Goal: Task Accomplishment & Management: Manage account settings

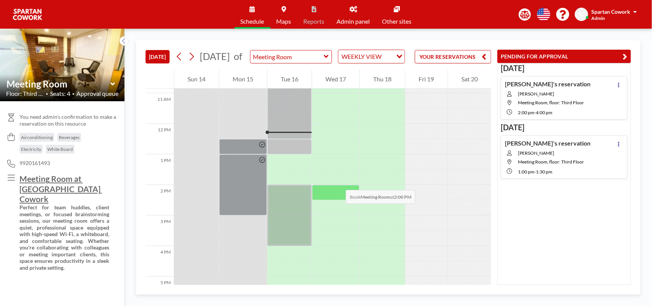
scroll to position [353, 0]
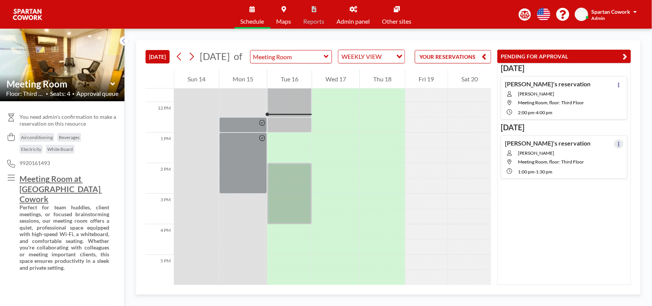
click at [617, 143] on icon at bounding box center [618, 144] width 3 height 5
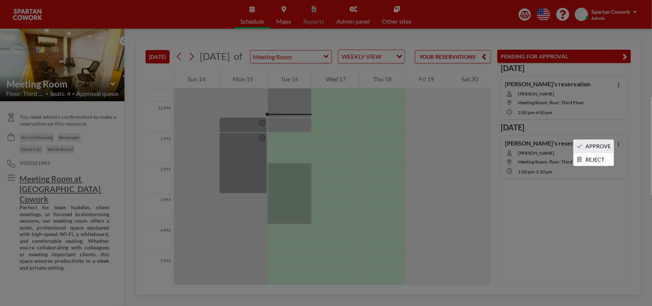
click at [597, 144] on li "APPROVE" at bounding box center [593, 146] width 40 height 13
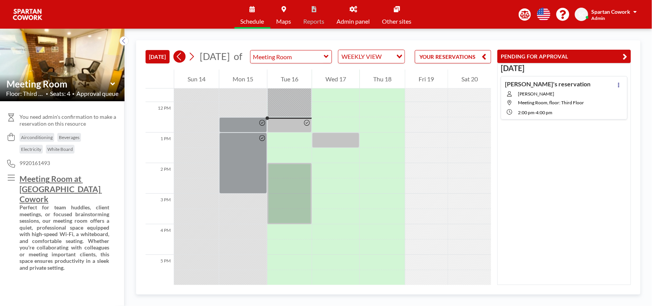
click at [182, 62] on icon at bounding box center [179, 56] width 7 height 11
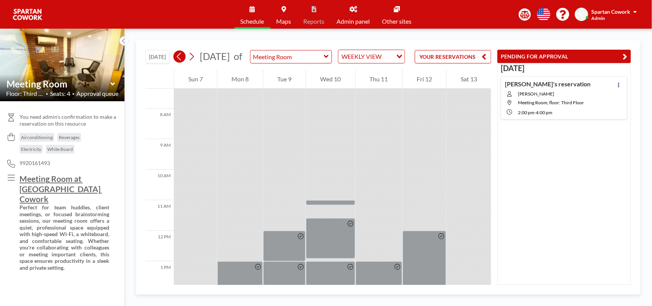
scroll to position [229, 0]
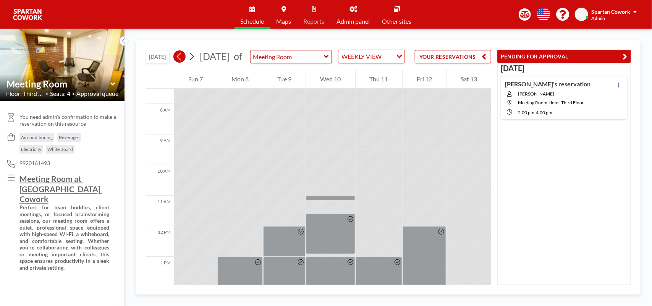
click at [182, 62] on icon at bounding box center [179, 56] width 7 height 11
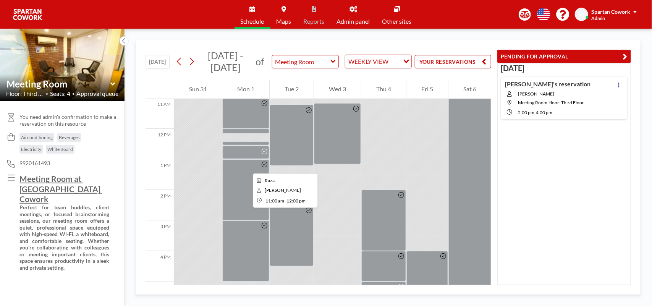
scroll to position [372, 0]
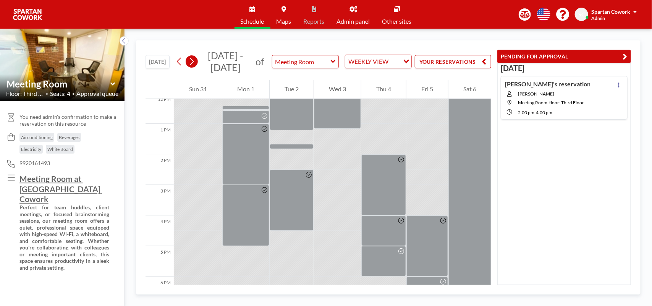
click at [195, 61] on icon at bounding box center [191, 61] width 7 height 11
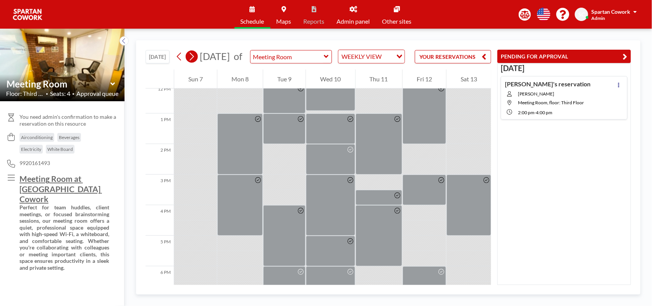
click at [197, 63] on button at bounding box center [192, 56] width 12 height 12
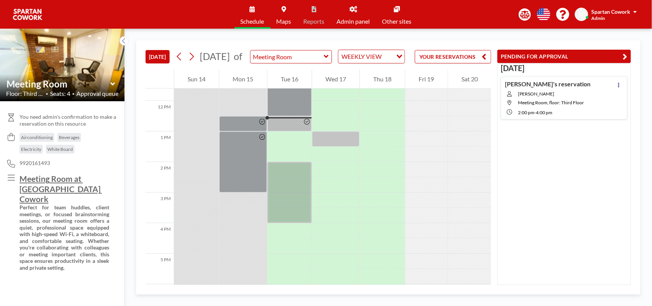
scroll to position [366, 0]
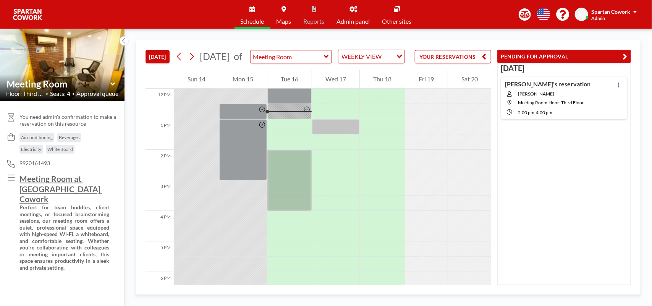
click at [348, 16] on link "Admin panel" at bounding box center [353, 14] width 45 height 29
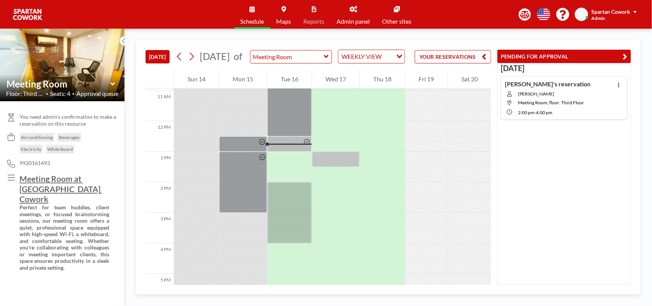
scroll to position [366, 0]
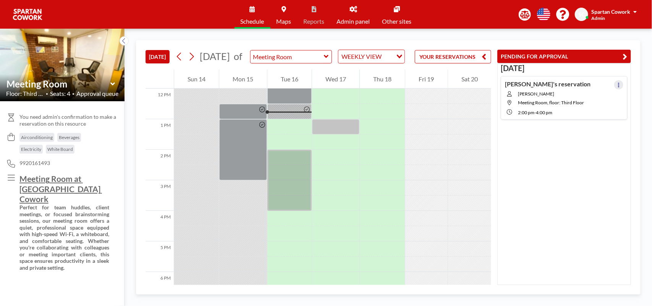
click at [617, 82] on icon at bounding box center [618, 84] width 3 height 5
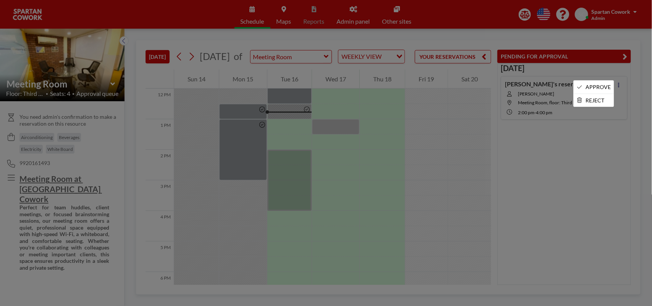
click at [583, 156] on div at bounding box center [326, 153] width 652 height 306
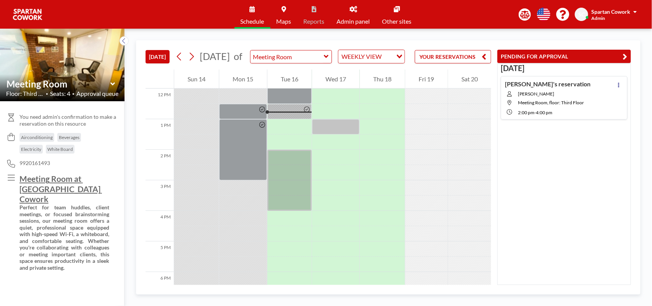
click at [381, 61] on div "WEEKLY VIEW" at bounding box center [365, 55] width 54 height 11
click at [381, 84] on li "WEEKLY VIEW" at bounding box center [378, 86] width 65 height 11
click at [381, 84] on div "Thu 18" at bounding box center [382, 78] width 45 height 19
click at [402, 69] on div "TODAY September 2025 of Meeting Room WEEKLY VIEW Loading... YOUR RESERVATIONS" at bounding box center [317, 54] width 345 height 29
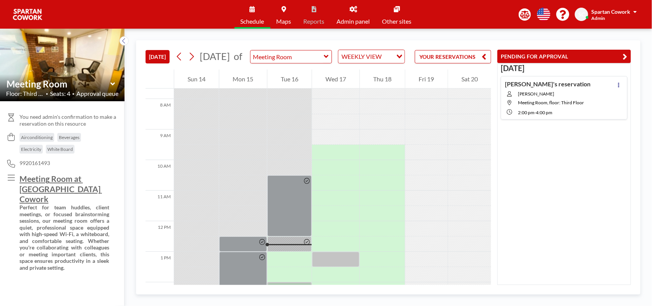
scroll to position [334, 0]
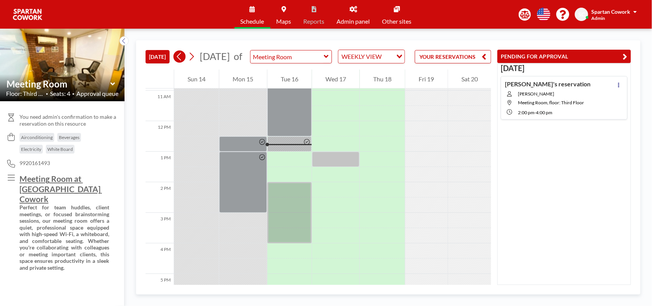
click at [181, 62] on icon at bounding box center [179, 56] width 7 height 11
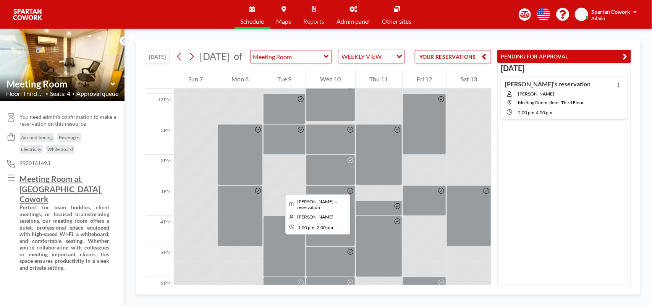
scroll to position [420, 0]
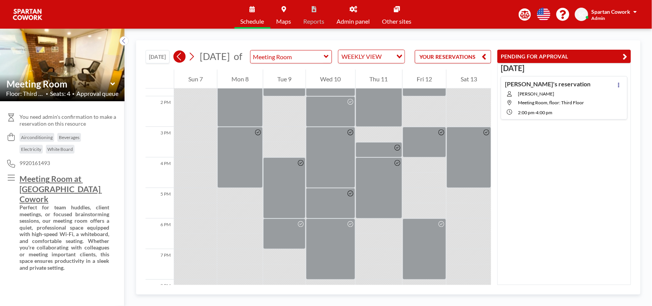
click at [183, 62] on icon at bounding box center [179, 56] width 7 height 11
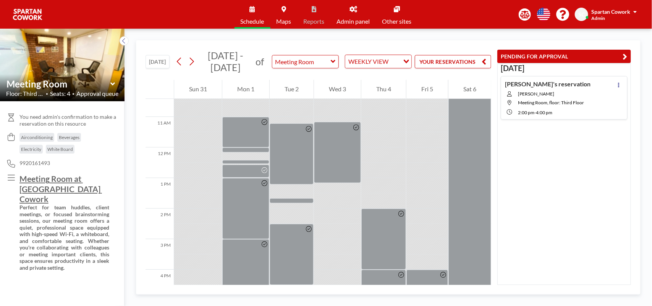
scroll to position [324, 0]
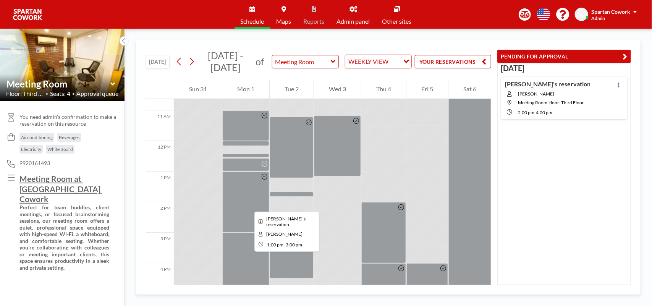
click at [248, 205] on div at bounding box center [245, 201] width 47 height 61
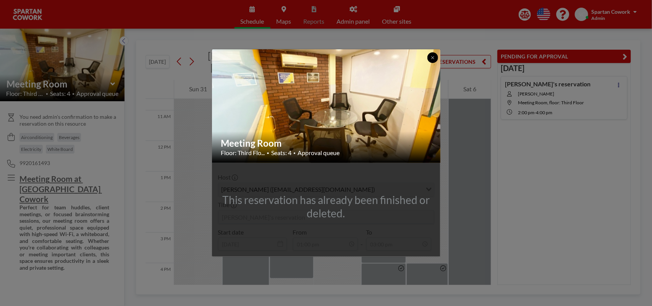
click at [429, 56] on button at bounding box center [432, 57] width 11 height 11
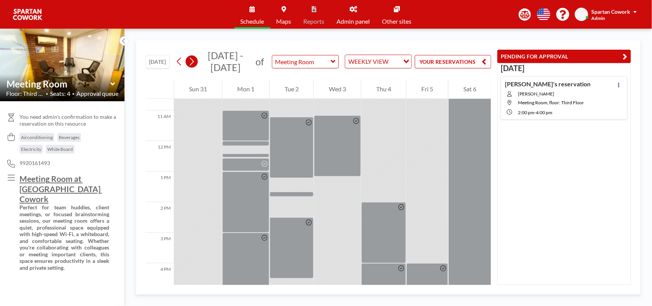
click at [192, 66] on icon at bounding box center [191, 61] width 7 height 11
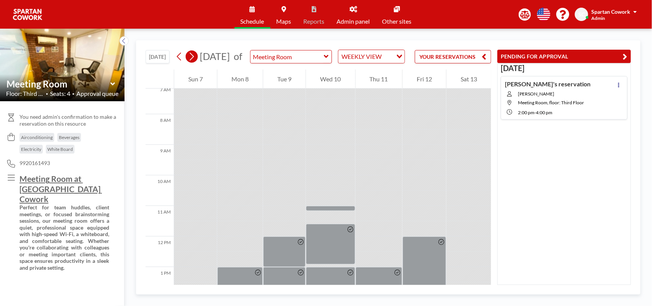
scroll to position [229, 0]
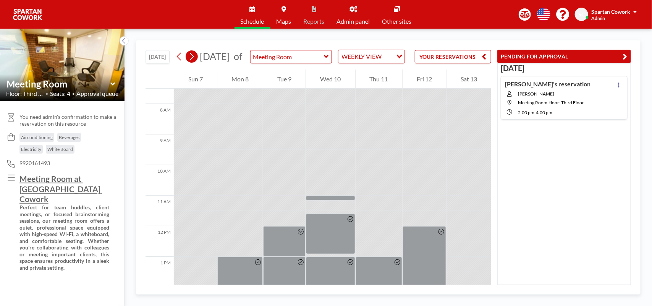
click at [191, 62] on icon at bounding box center [191, 56] width 7 height 11
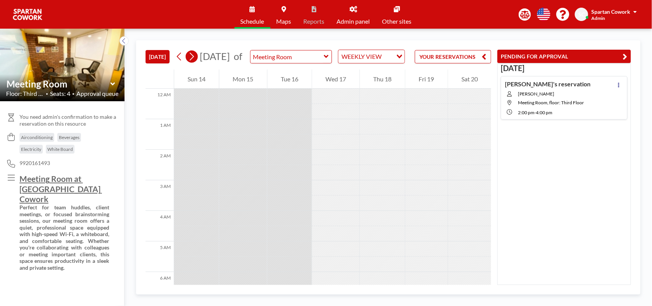
scroll to position [366, 0]
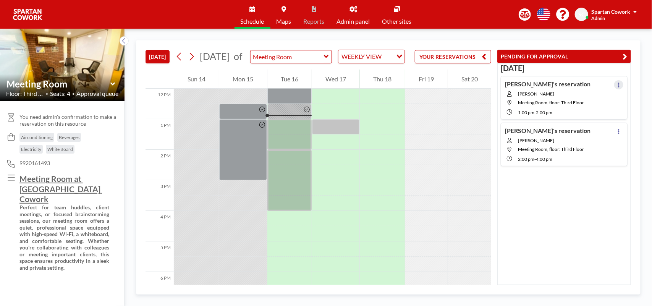
click at [618, 83] on icon at bounding box center [619, 84] width 2 height 5
click at [617, 83] on icon at bounding box center [618, 84] width 3 height 5
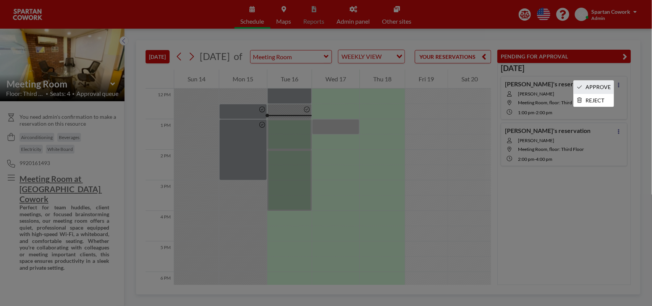
click at [598, 86] on li "APPROVE" at bounding box center [593, 87] width 40 height 13
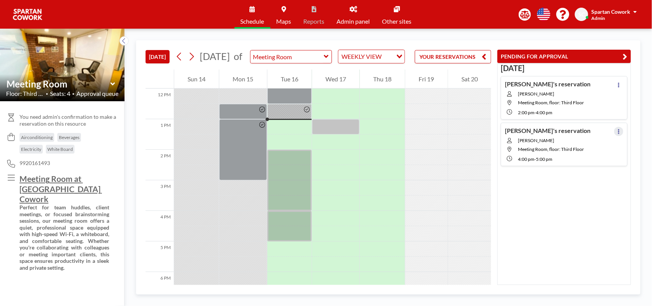
click at [614, 129] on button at bounding box center [618, 131] width 9 height 9
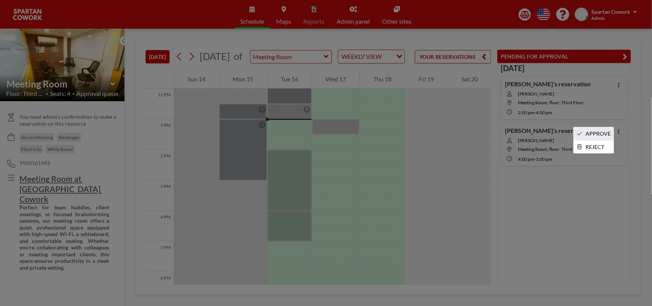
click at [592, 135] on li "APPROVE" at bounding box center [593, 133] width 40 height 13
